Goal: Task Accomplishment & Management: Manage account settings

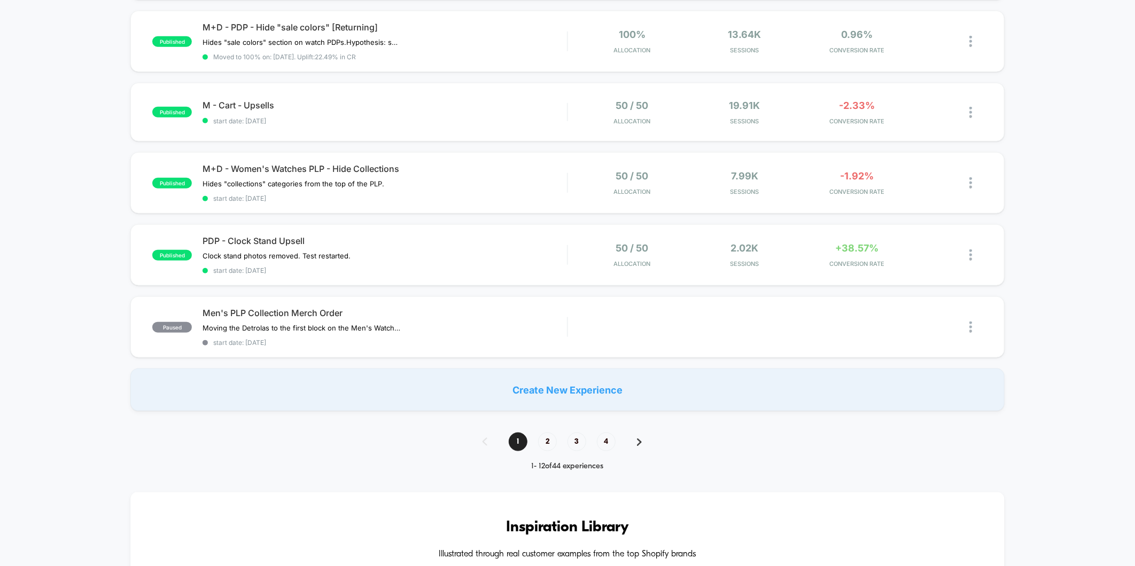
scroll to position [594, 0]
click at [552, 439] on span "2" at bounding box center [547, 440] width 19 height 19
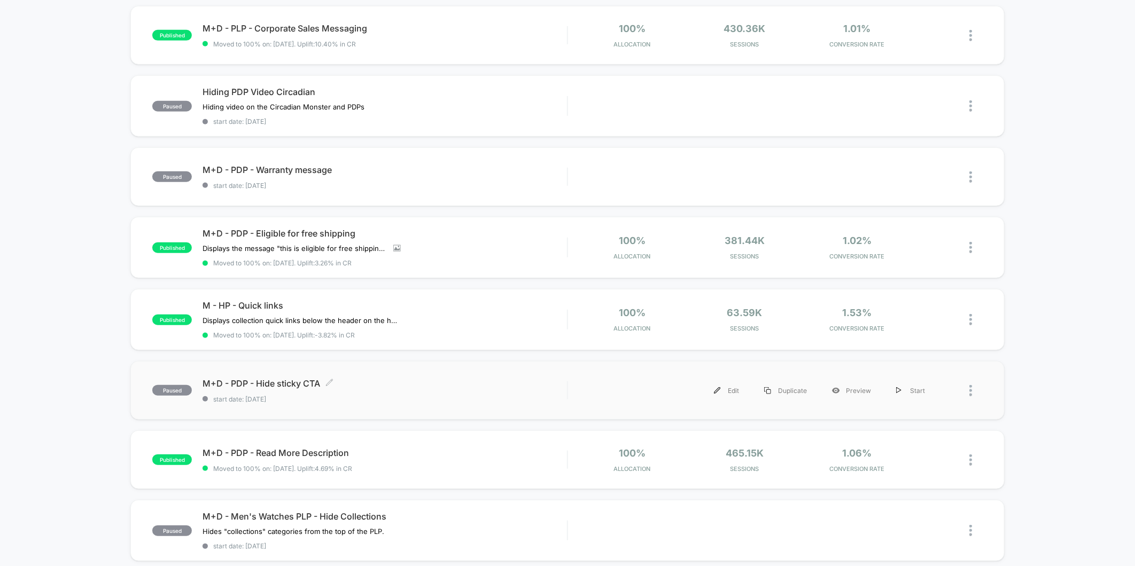
scroll to position [474, 0]
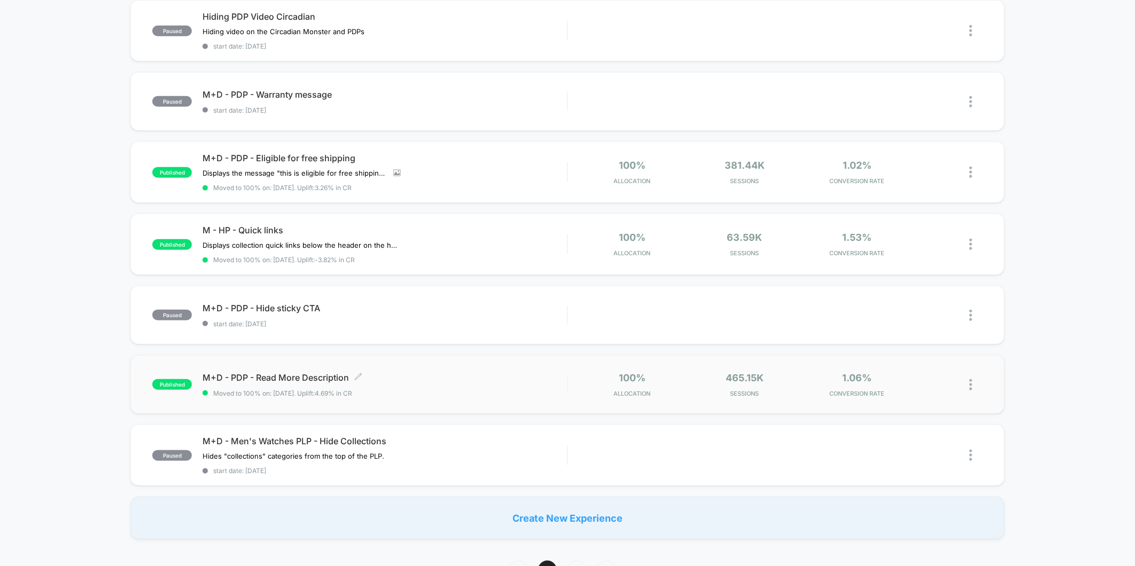
click at [487, 390] on span "Moved to 100% on: [DATE] . Uplift: 4.69% in CR" at bounding box center [385, 394] width 364 height 8
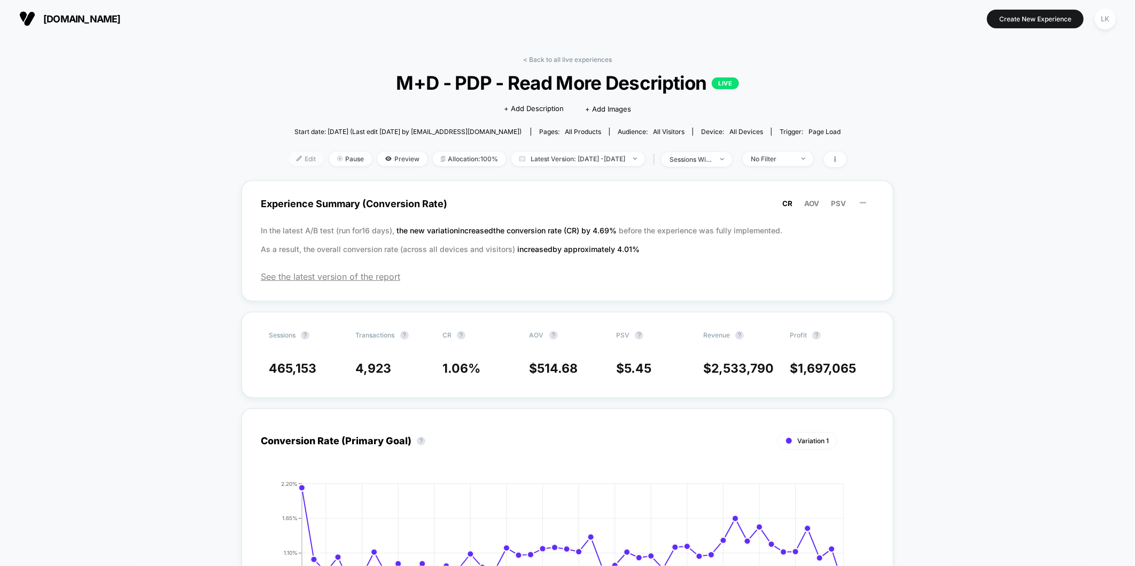
click at [291, 161] on span "Edit" at bounding box center [306, 159] width 35 height 14
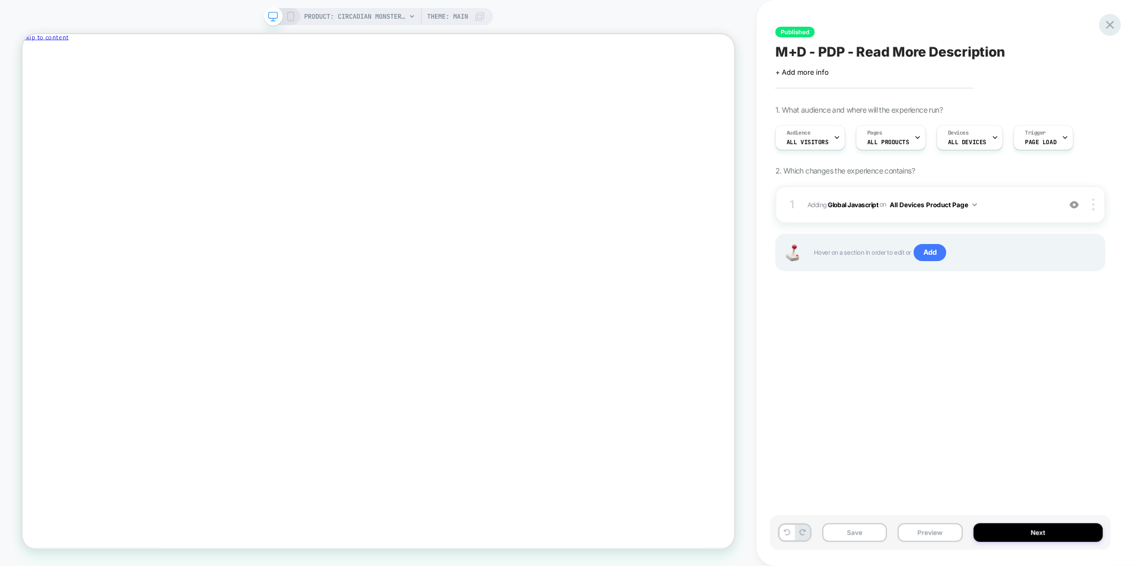
scroll to position [0, 1]
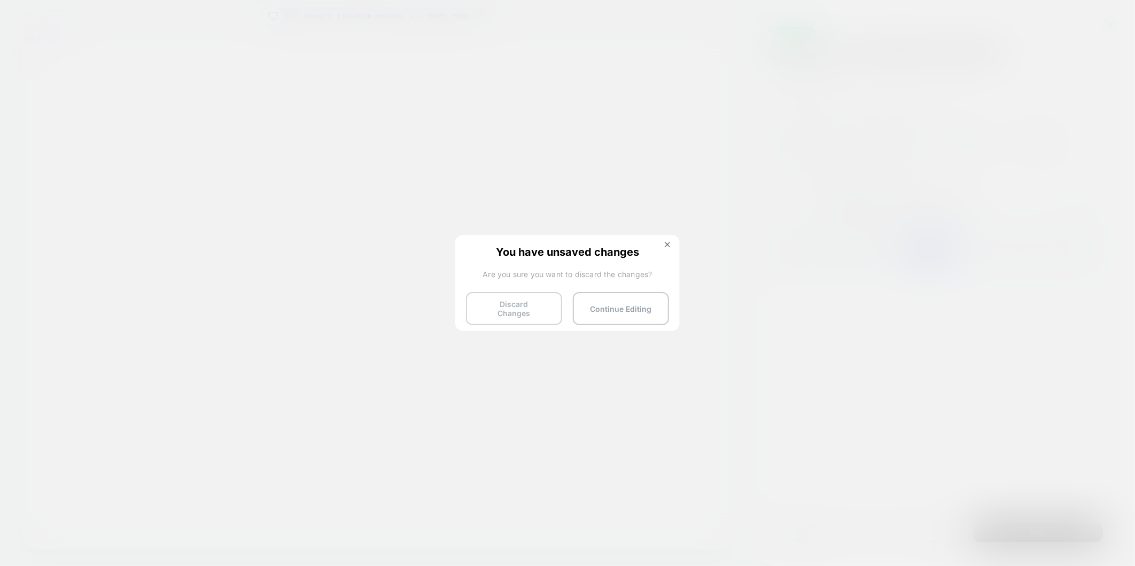
click at [502, 303] on button "Discard Changes" at bounding box center [514, 308] width 96 height 33
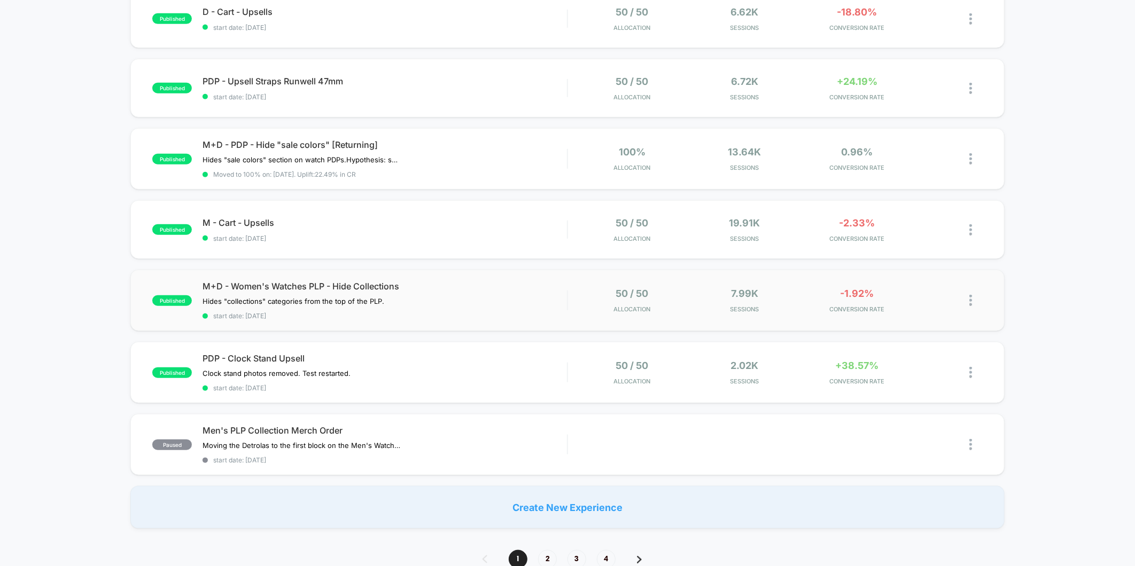
scroll to position [534, 0]
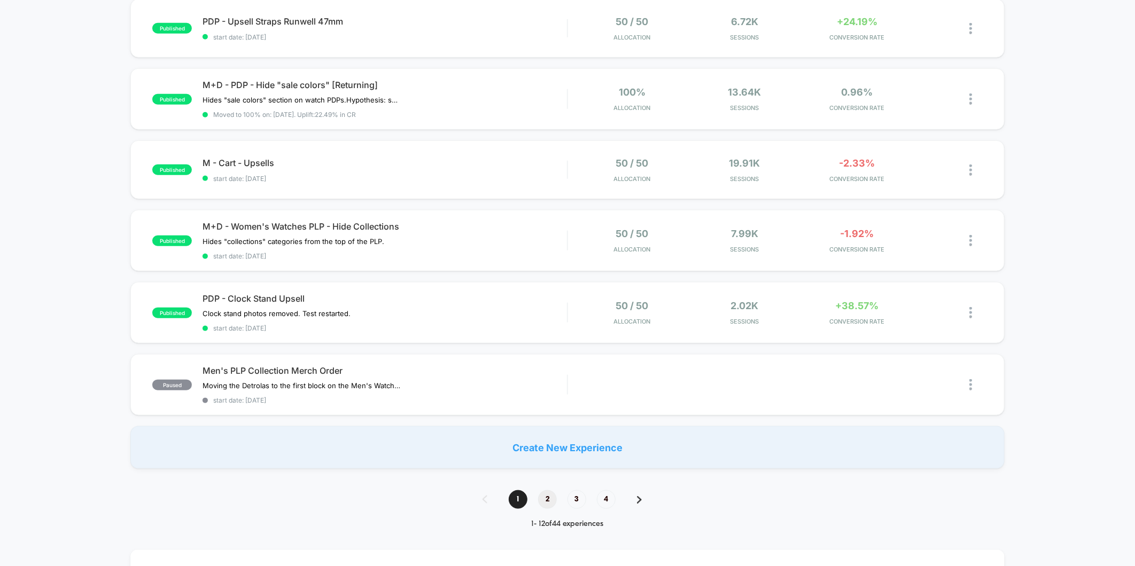
click at [543, 494] on span "2" at bounding box center [547, 500] width 19 height 19
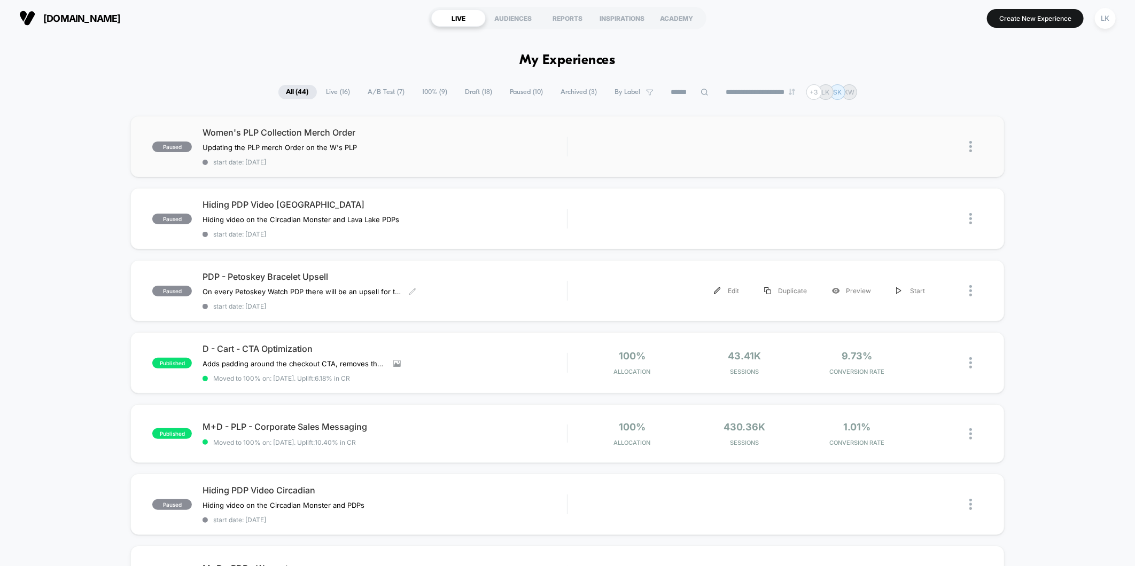
scroll to position [0, 0]
click at [338, 88] on span "Live ( 16 )" at bounding box center [338, 92] width 40 height 14
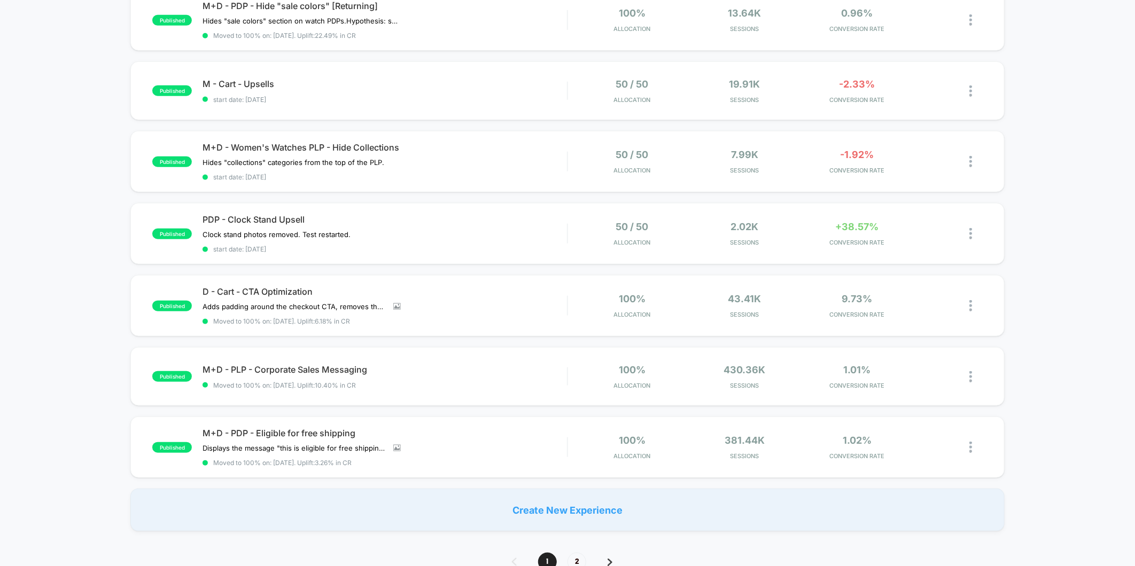
scroll to position [594, 0]
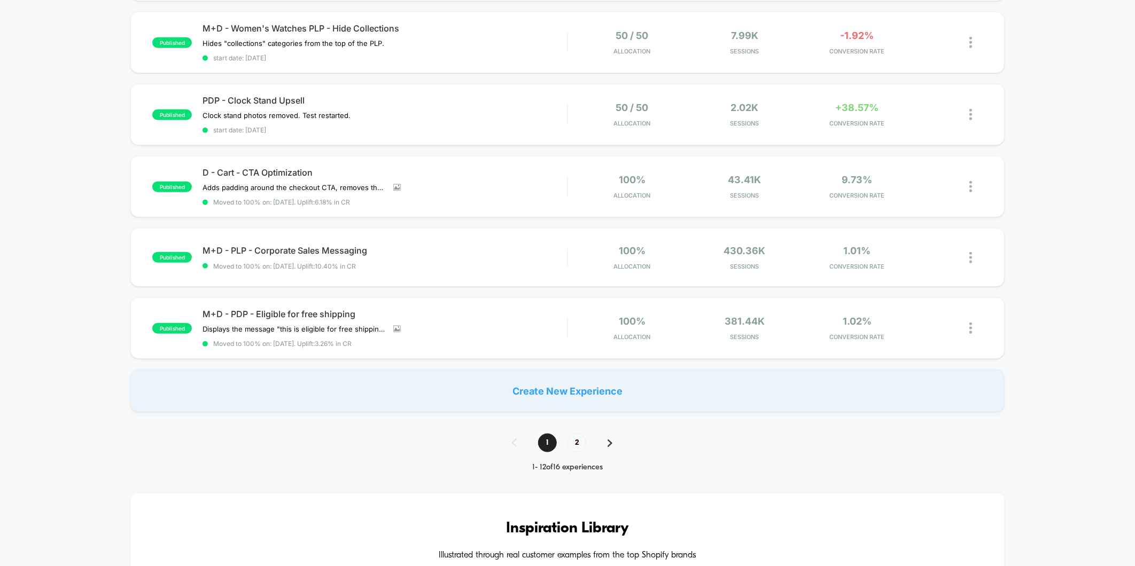
click at [572, 439] on span "2" at bounding box center [576, 443] width 19 height 19
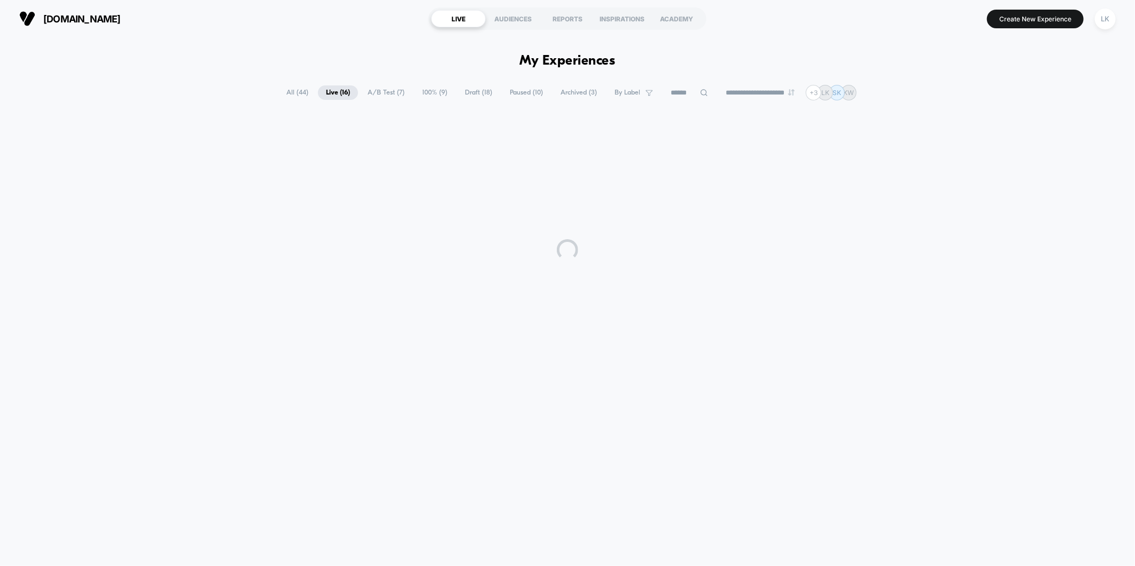
scroll to position [0, 0]
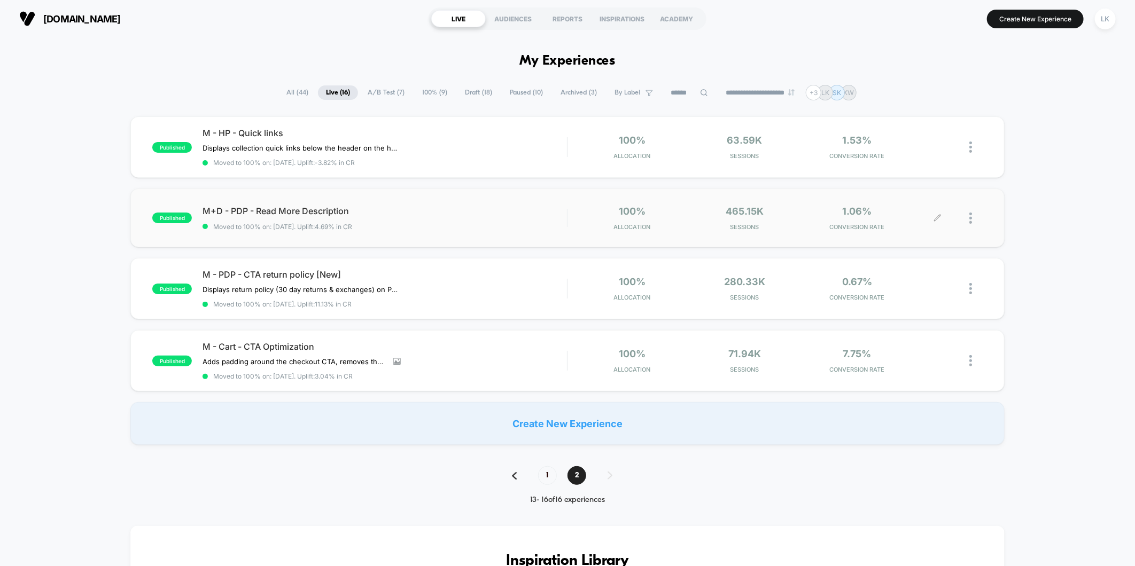
click at [932, 220] on div at bounding box center [926, 218] width 21 height 25
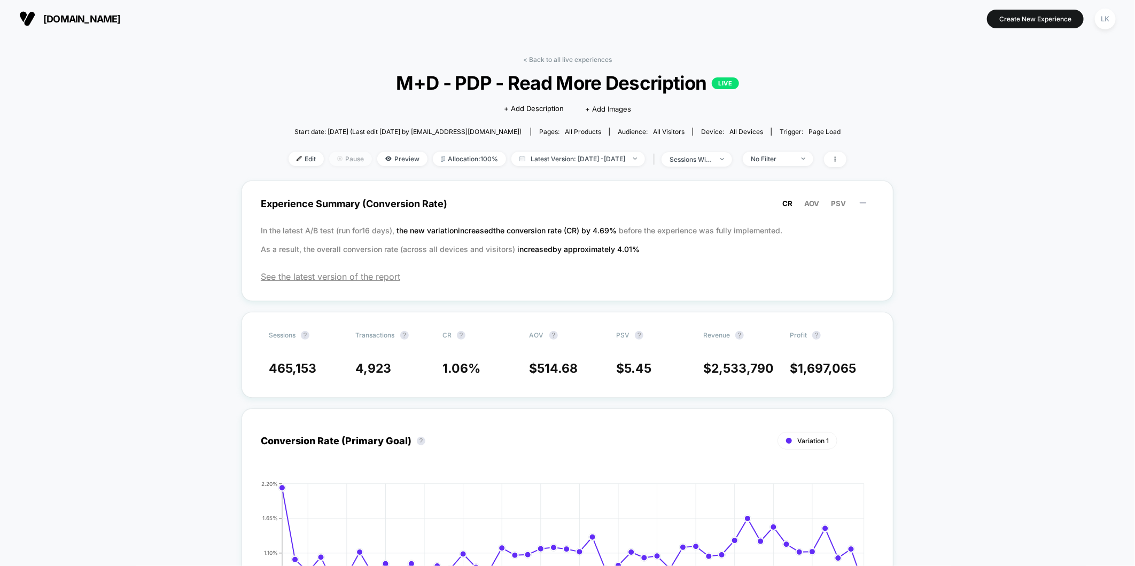
click at [336, 158] on span "Pause" at bounding box center [350, 159] width 43 height 14
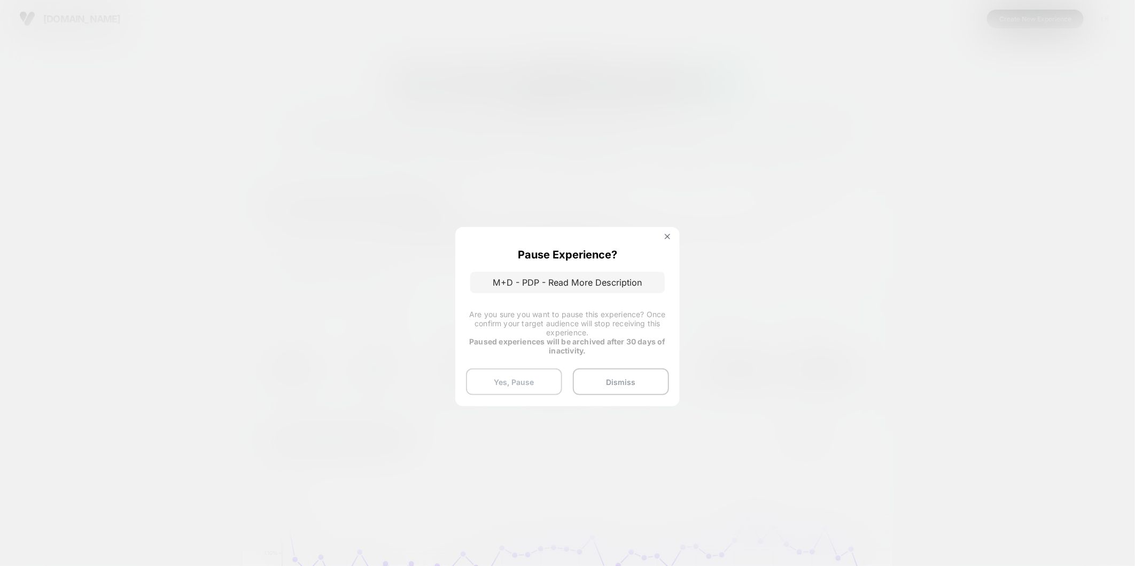
click at [530, 389] on button "Yes, Pause" at bounding box center [514, 382] width 96 height 27
